Goal: Feedback & Contribution: Submit feedback/report problem

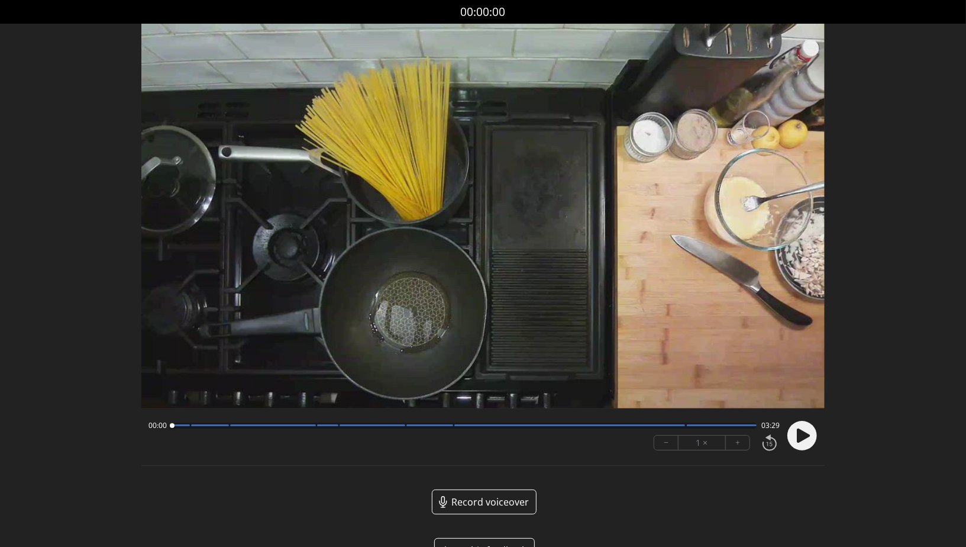
click at [809, 440] on circle at bounding box center [803, 436] width 30 height 30
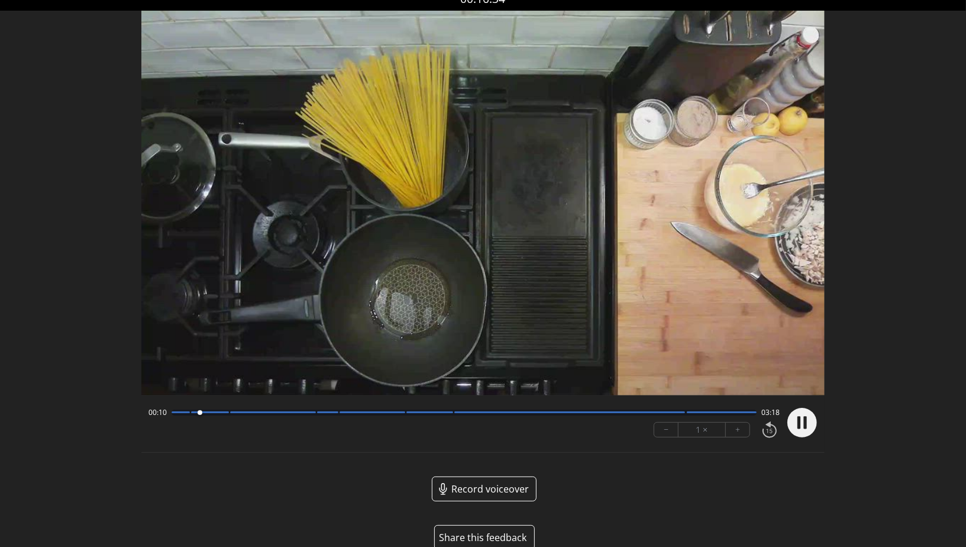
scroll to position [18, 0]
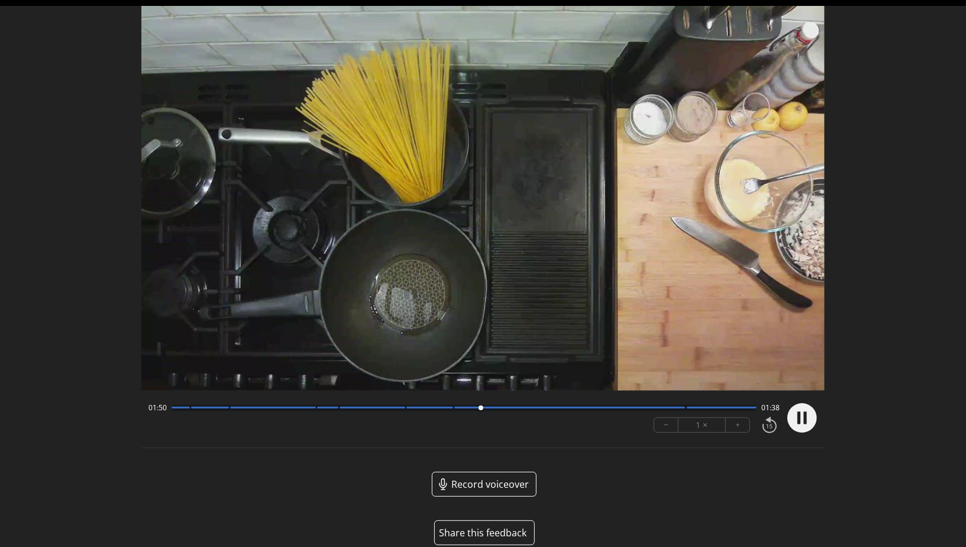
click at [679, 405] on div at bounding box center [464, 408] width 585 height 6
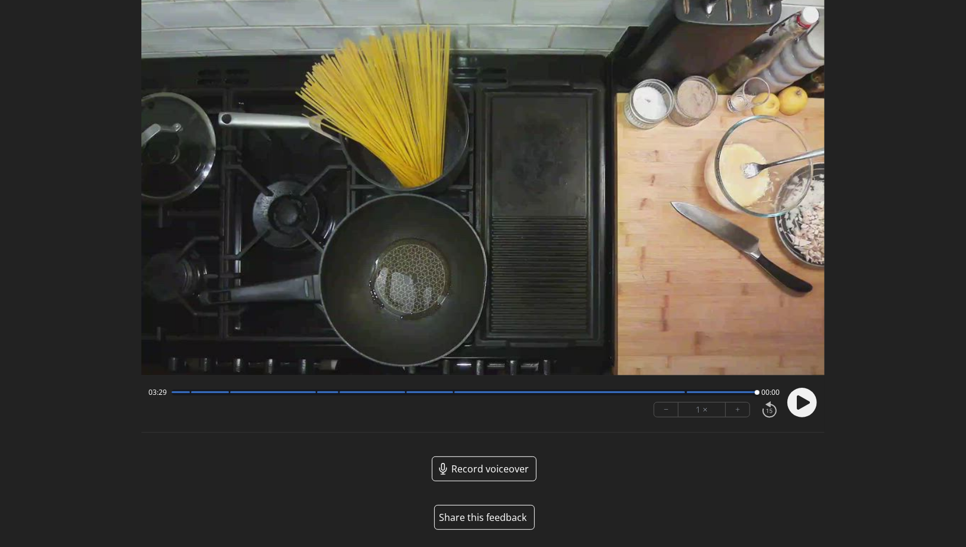
click at [510, 521] on button "Share this feedback" at bounding box center [484, 517] width 101 height 25
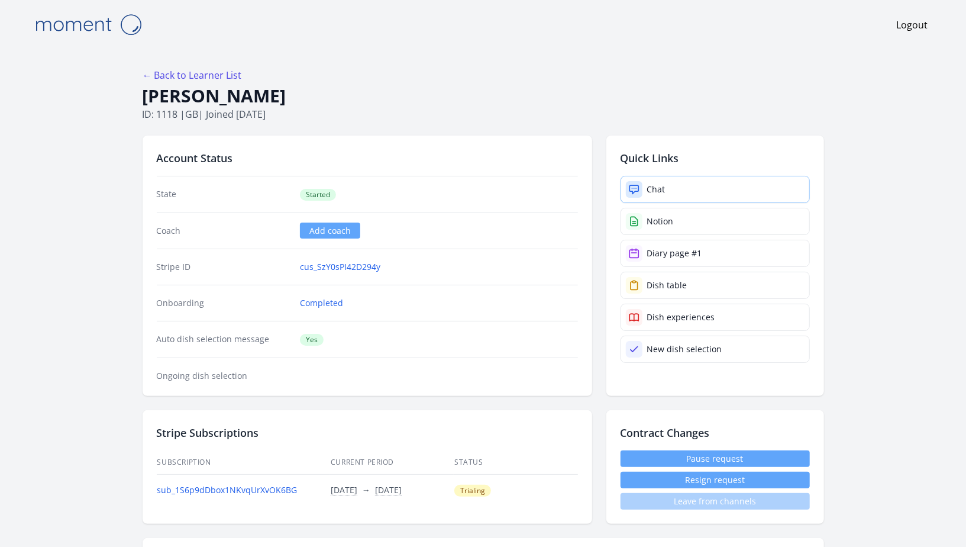
click at [653, 188] on div "Chat" at bounding box center [656, 189] width 18 height 12
click at [670, 186] on link "Chat" at bounding box center [715, 189] width 189 height 27
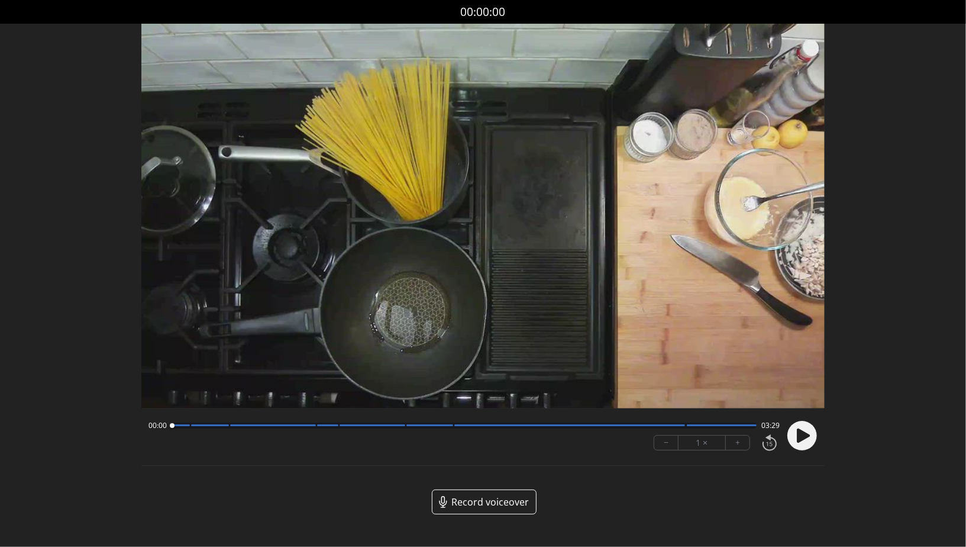
click at [808, 441] on circle at bounding box center [803, 436] width 30 height 30
click at [681, 424] on div at bounding box center [464, 425] width 585 height 6
click at [686, 425] on div at bounding box center [681, 426] width 16 height 16
click at [702, 425] on div at bounding box center [722, 425] width 70 height 2
click at [813, 434] on circle at bounding box center [803, 436] width 30 height 30
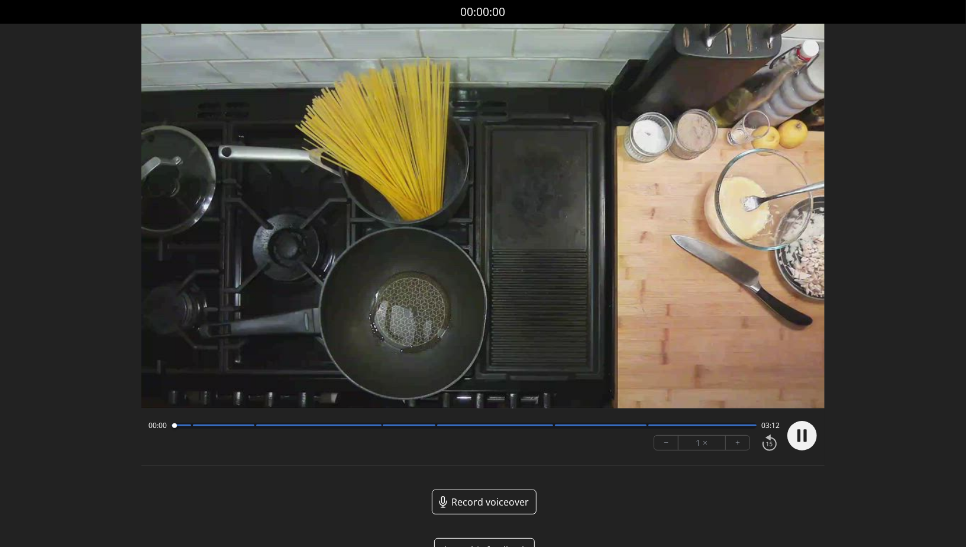
click at [185, 426] on div at bounding box center [182, 425] width 20 height 2
click at [251, 427] on div at bounding box center [464, 425] width 585 height 6
click at [379, 426] on div at bounding box center [318, 425] width 125 height 2
click at [434, 428] on div at bounding box center [464, 425] width 585 height 6
click at [551, 427] on div at bounding box center [464, 425] width 585 height 6
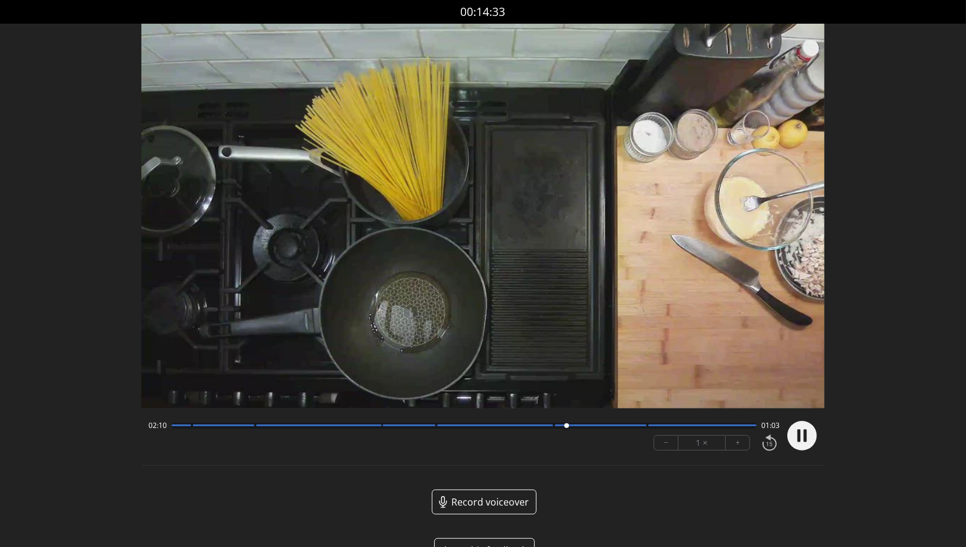
click at [646, 427] on div at bounding box center [464, 425] width 585 height 6
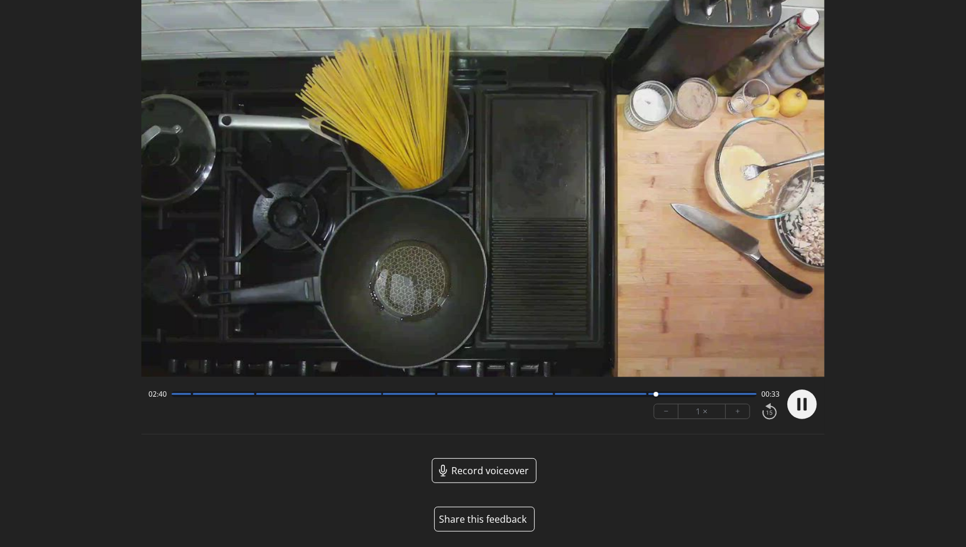
scroll to position [33, 0]
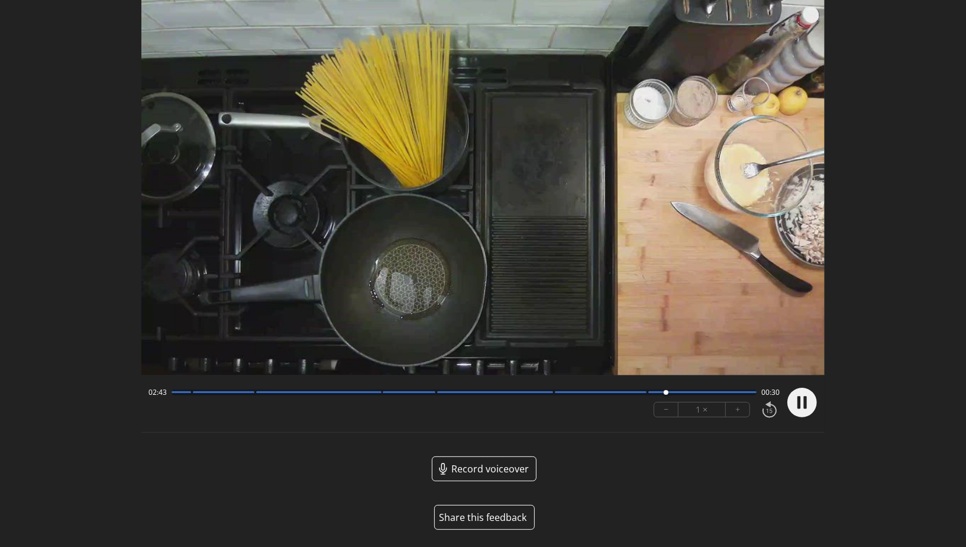
click at [497, 518] on button "Share this feedback" at bounding box center [484, 517] width 101 height 25
